Goal: Task Accomplishment & Management: Use online tool/utility

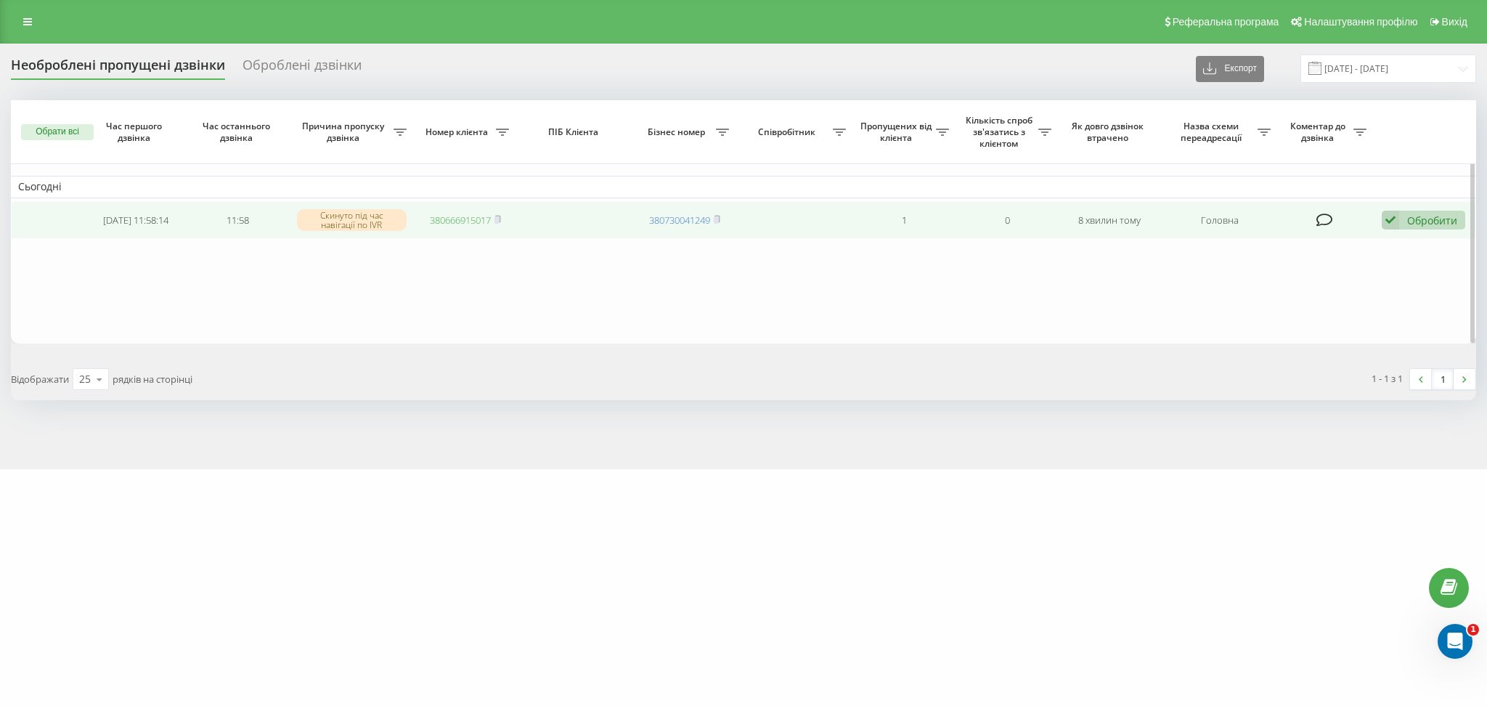
click at [471, 221] on link "380666915017" at bounding box center [460, 219] width 61 height 13
click at [1414, 220] on div "Обробити" at bounding box center [1432, 220] width 50 height 14
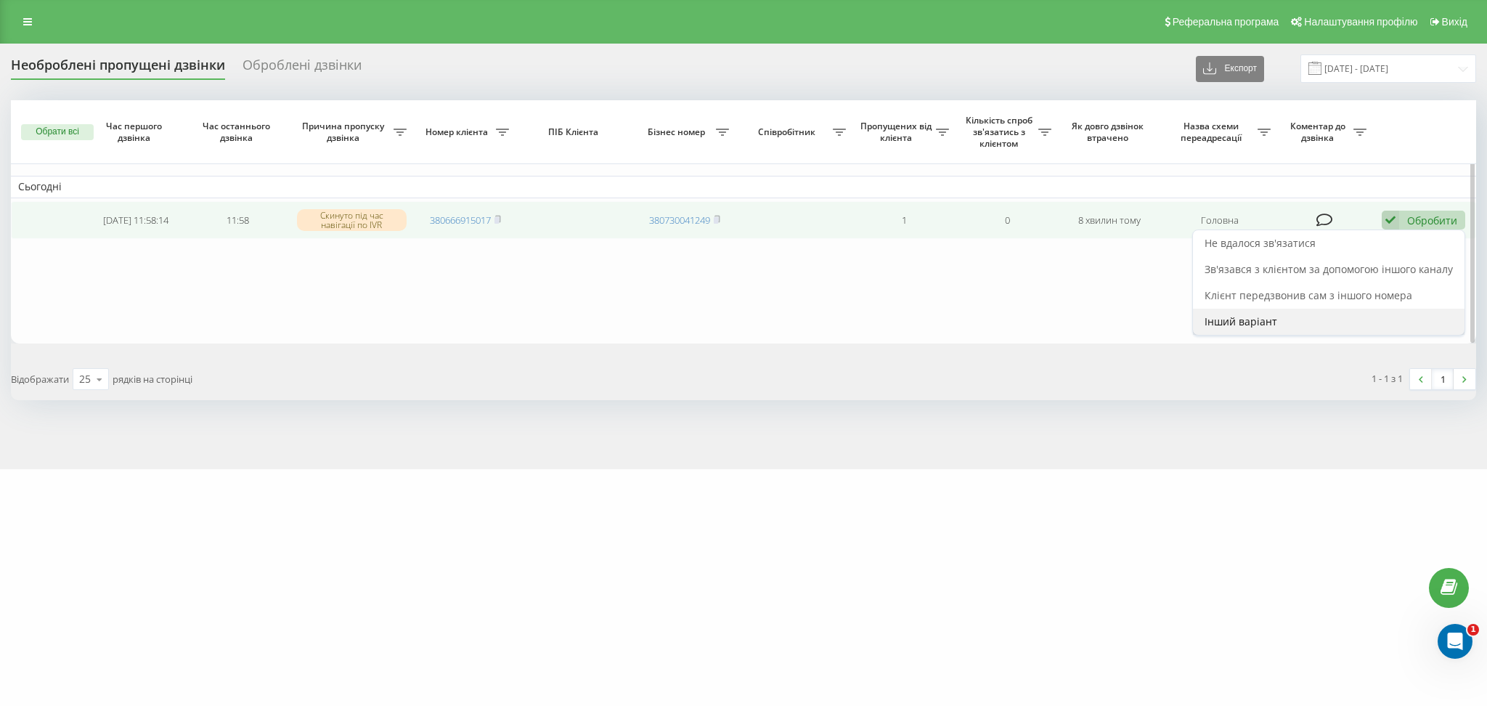
click at [1315, 319] on div "Інший варіант" at bounding box center [1328, 322] width 271 height 26
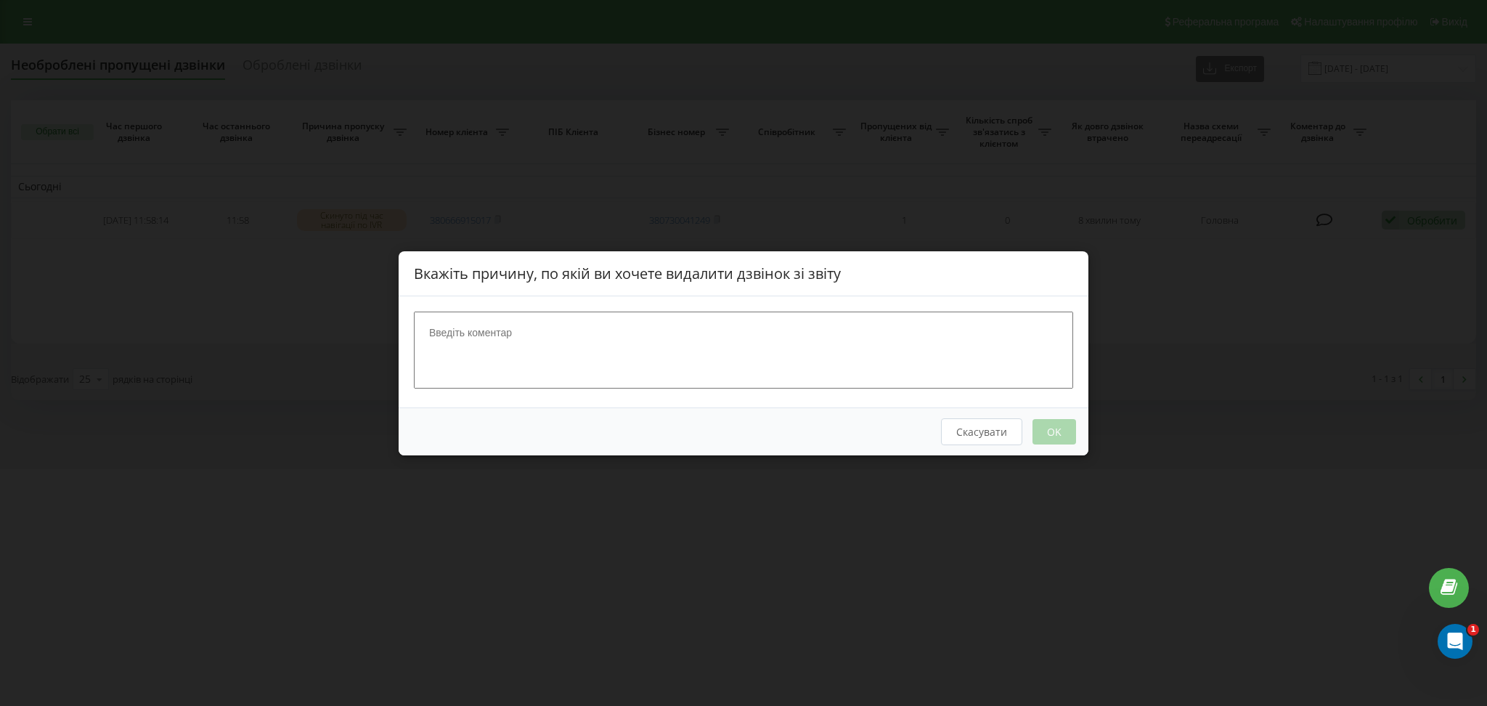
click at [735, 332] on textarea at bounding box center [743, 349] width 659 height 77
type textarea "помилково"
click at [1042, 433] on button "OK" at bounding box center [1054, 430] width 44 height 25
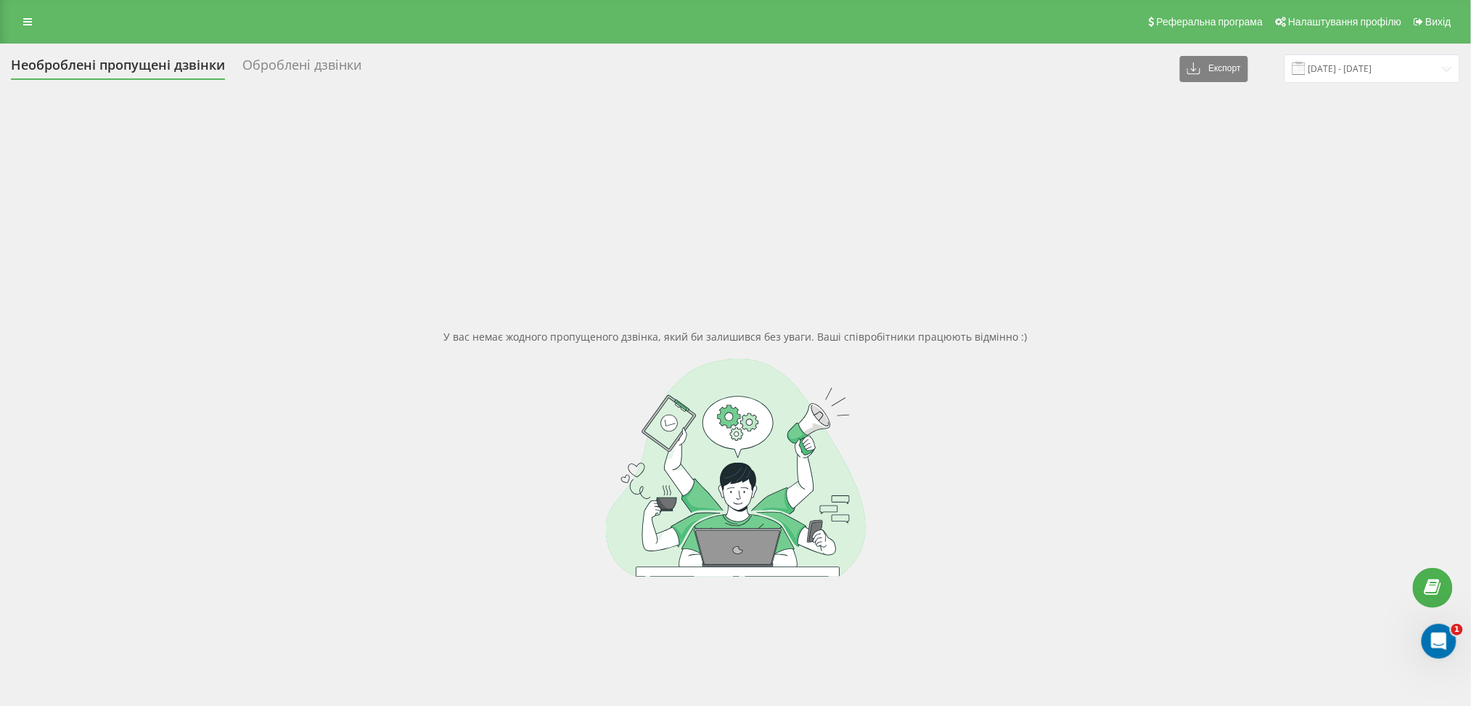
click at [285, 318] on div "У вас немає жодного пропущеного дзвінка, який би залишився без уваги. Ваші спів…" at bounding box center [736, 453] width 1450 height 706
click at [1453, 381] on div at bounding box center [736, 468] width 1450 height 218
